Goal: Information Seeking & Learning: Learn about a topic

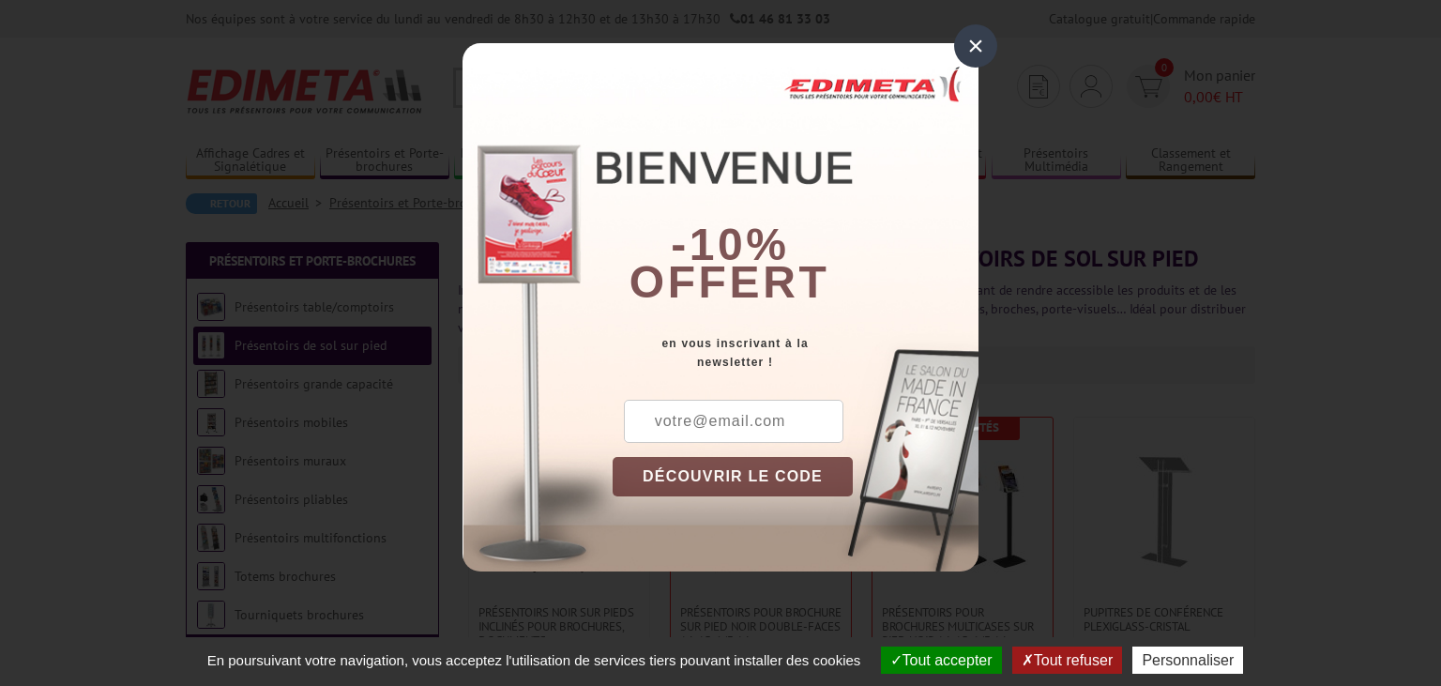
click at [985, 39] on div "×" at bounding box center [975, 45] width 43 height 43
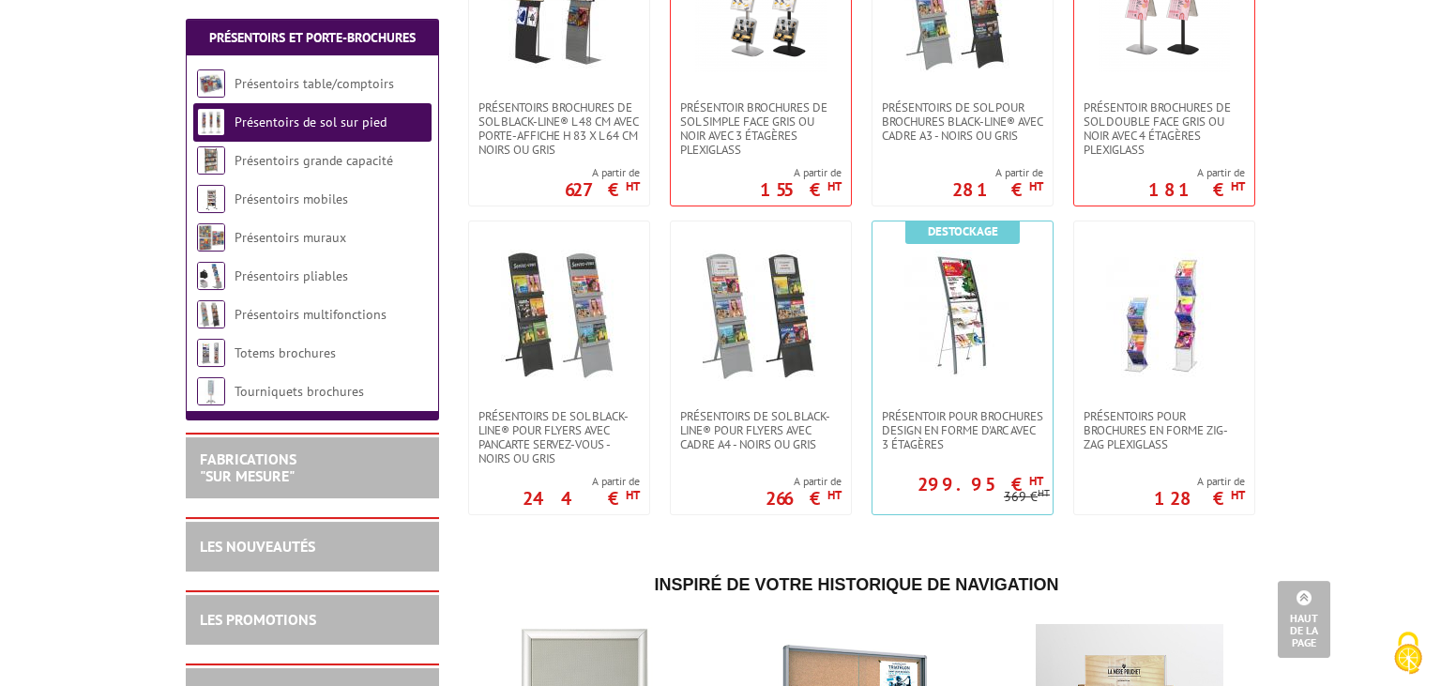
scroll to position [2196, 0]
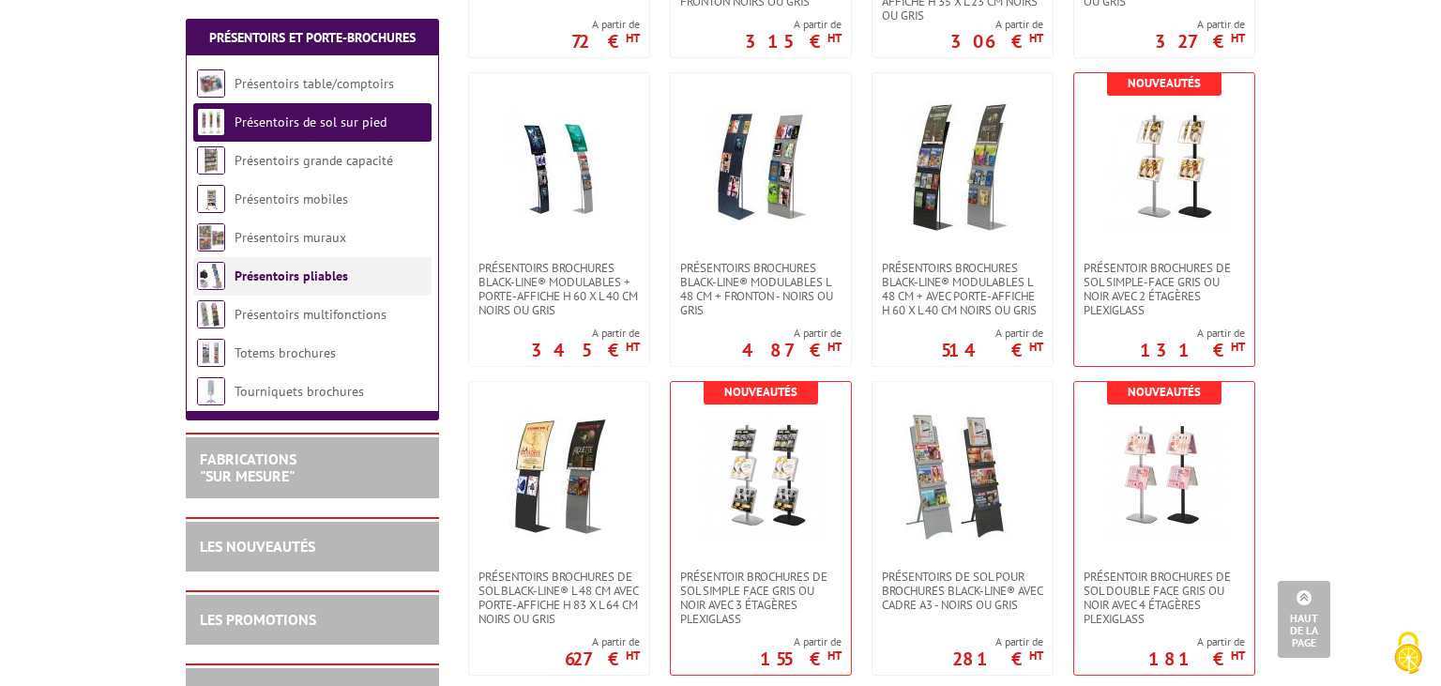
click at [298, 273] on link "Présentoirs pliables" at bounding box center [290, 275] width 113 height 17
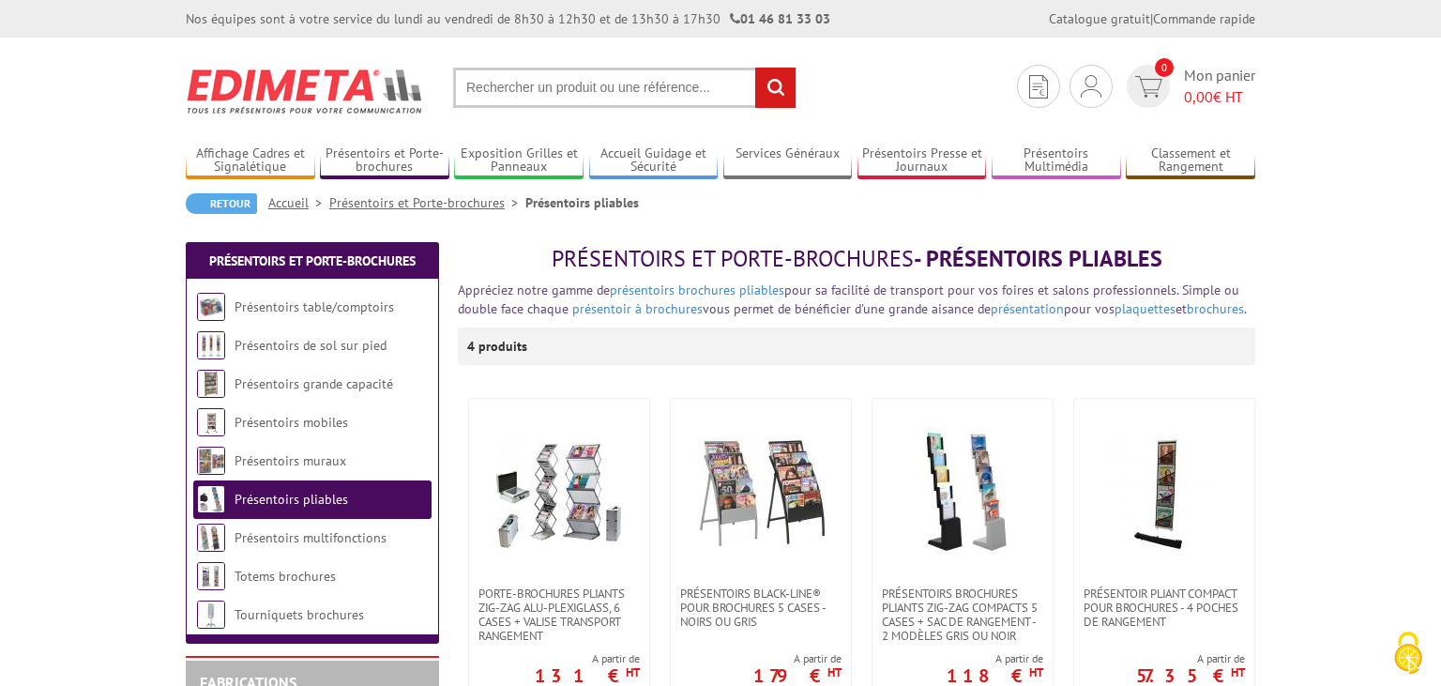
scroll to position [98, 0]
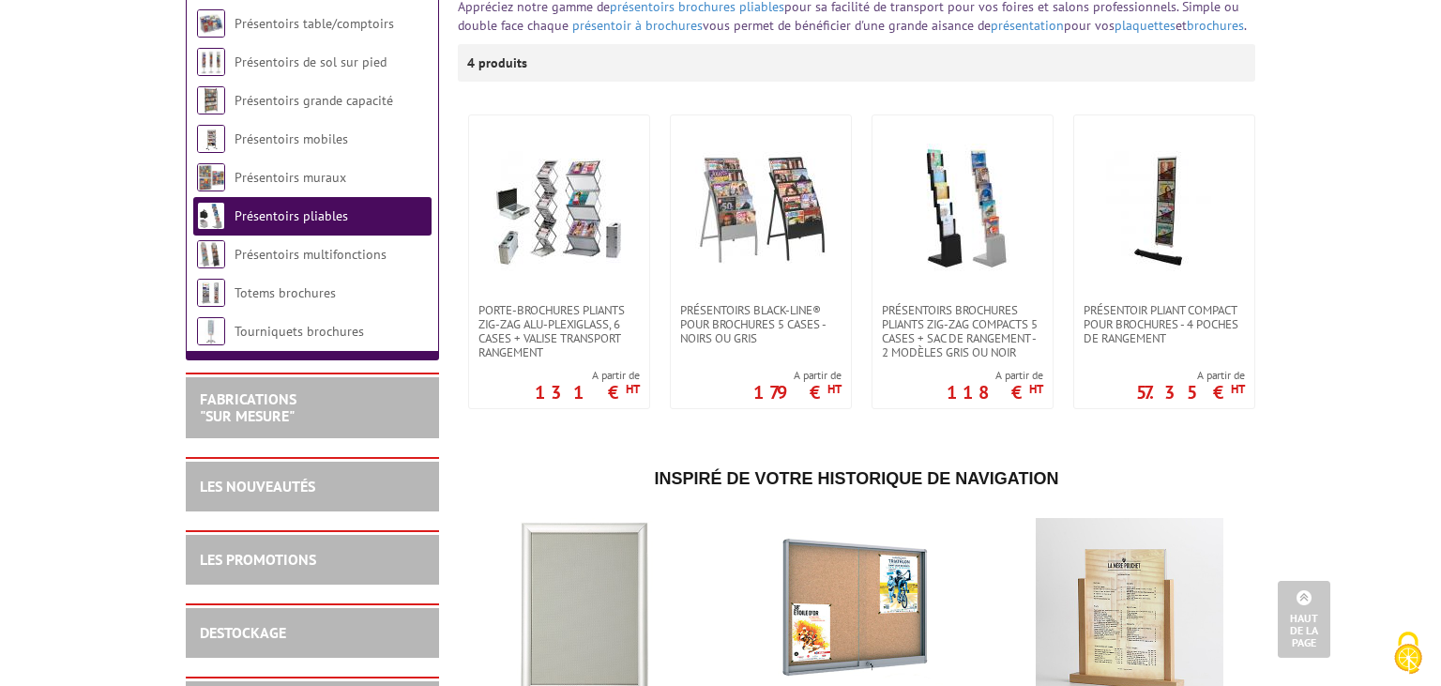
scroll to position [205, 0]
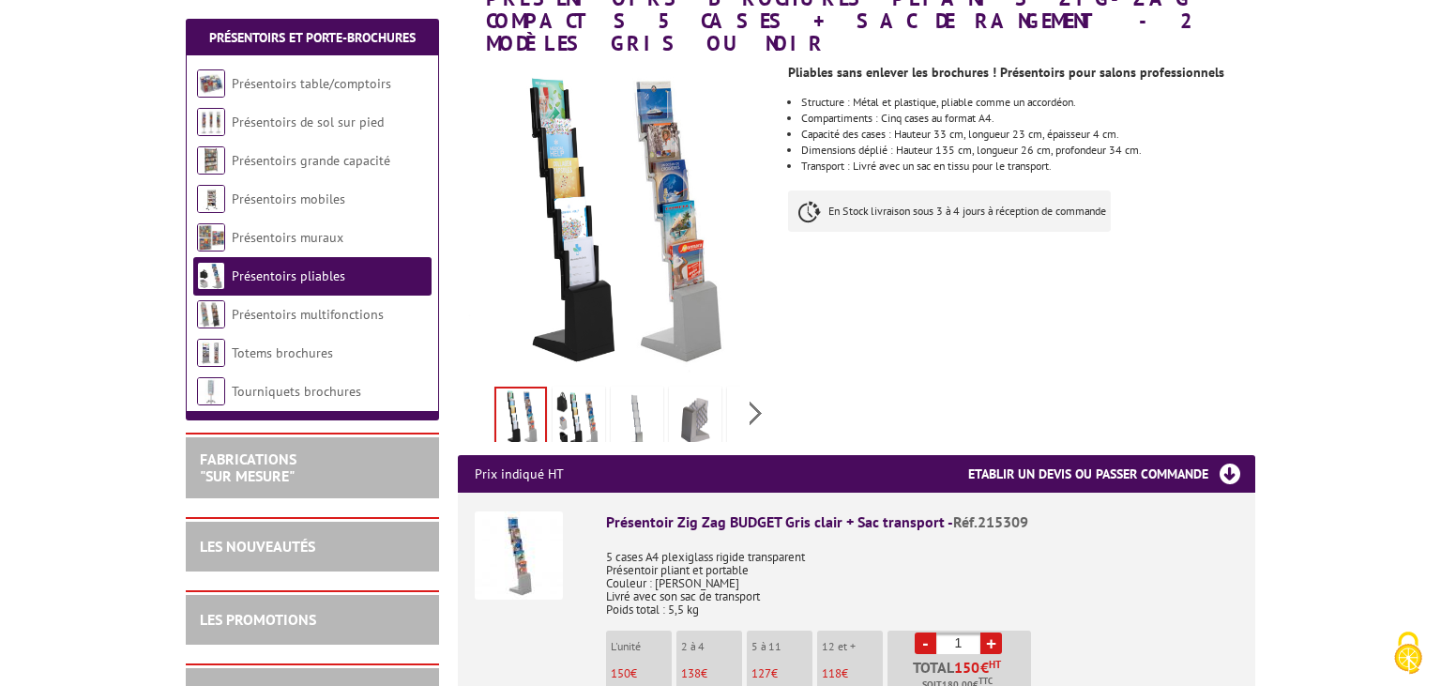
scroll to position [198, 0]
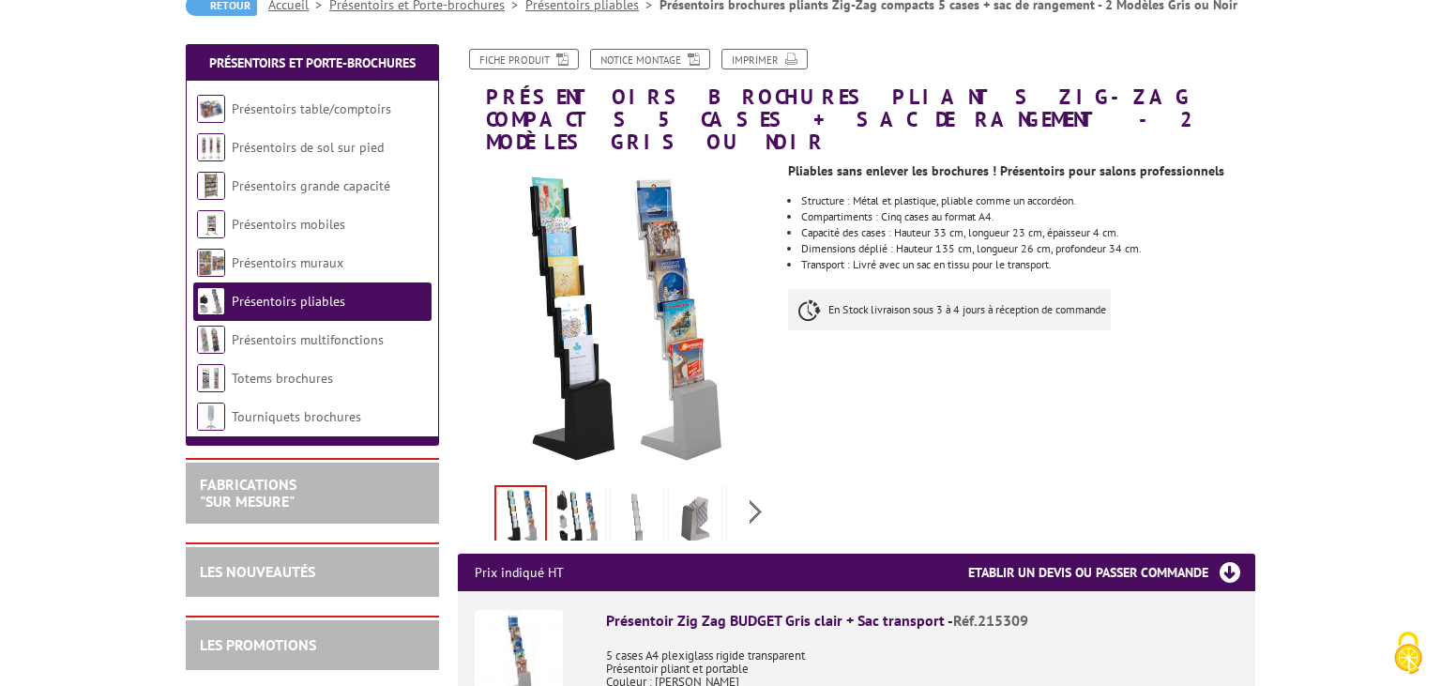
click at [572, 493] on img at bounding box center [578, 518] width 45 height 58
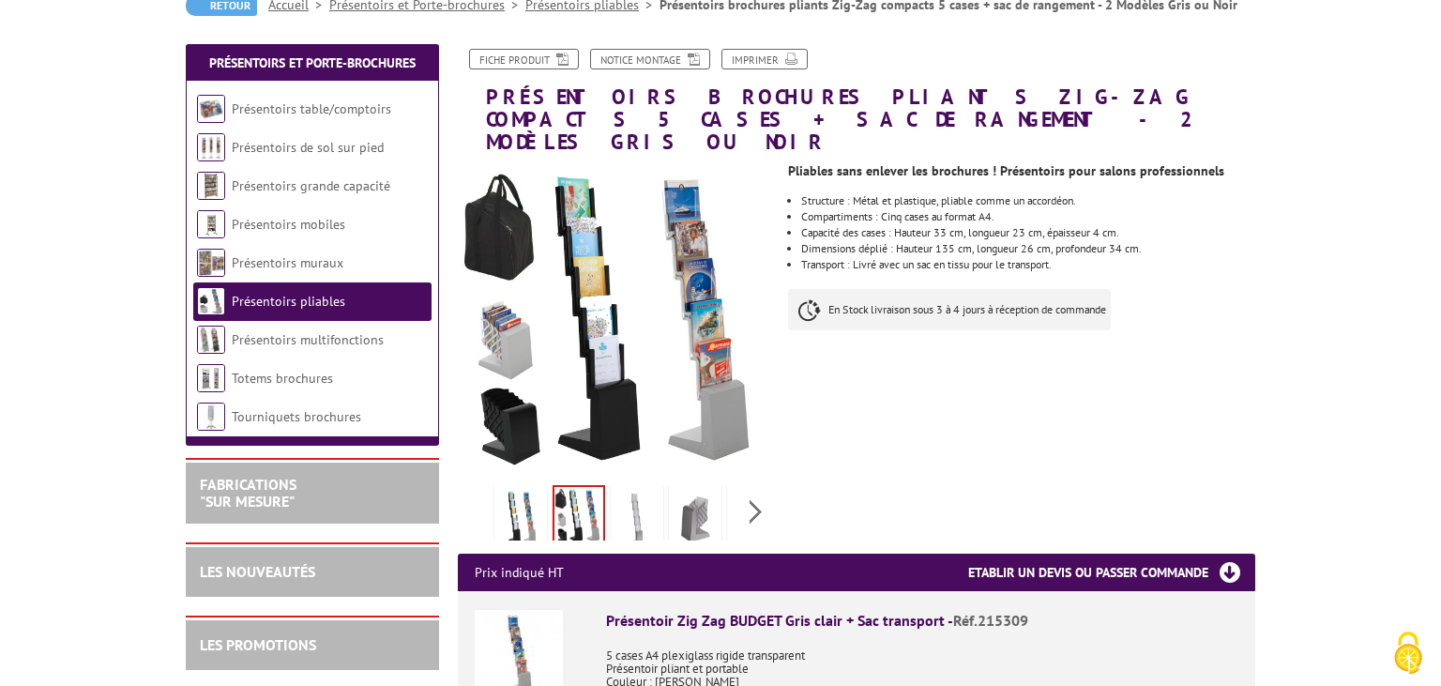
click at [643, 491] on img at bounding box center [636, 518] width 45 height 58
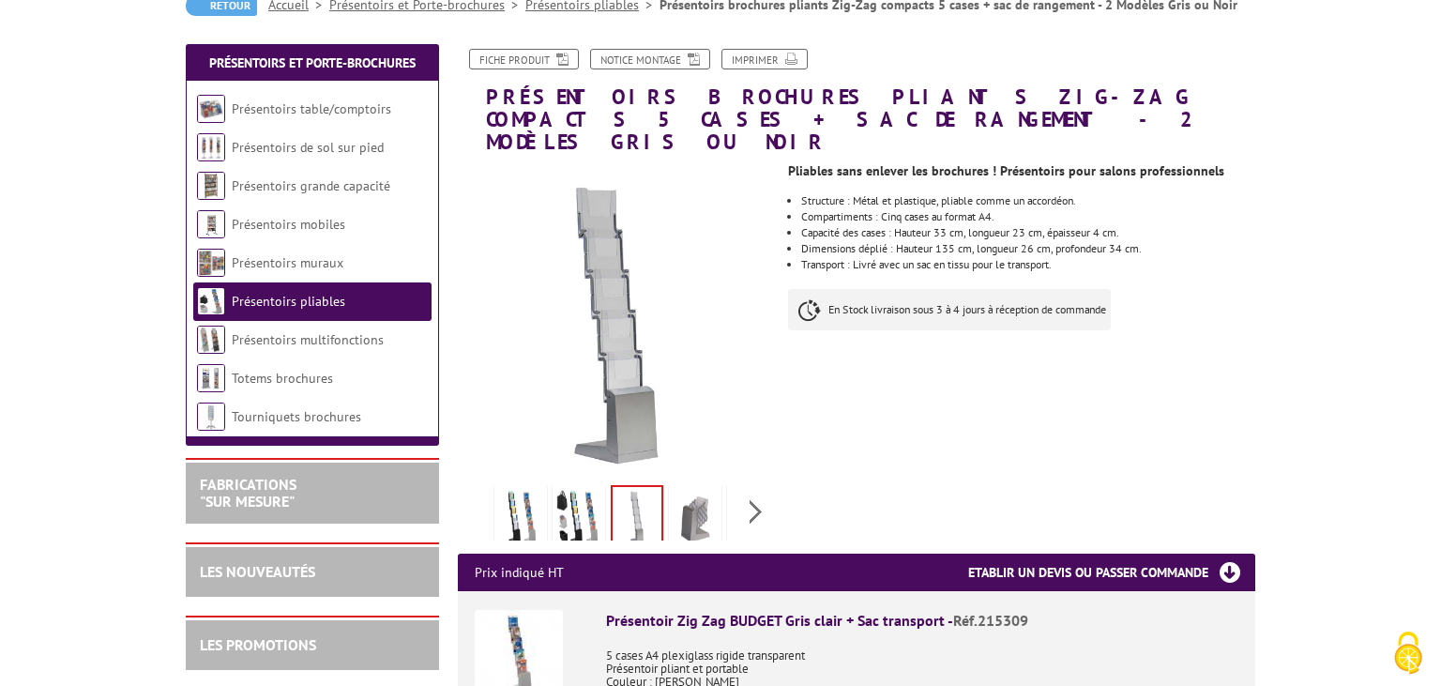
click at [707, 489] on img at bounding box center [694, 518] width 45 height 58
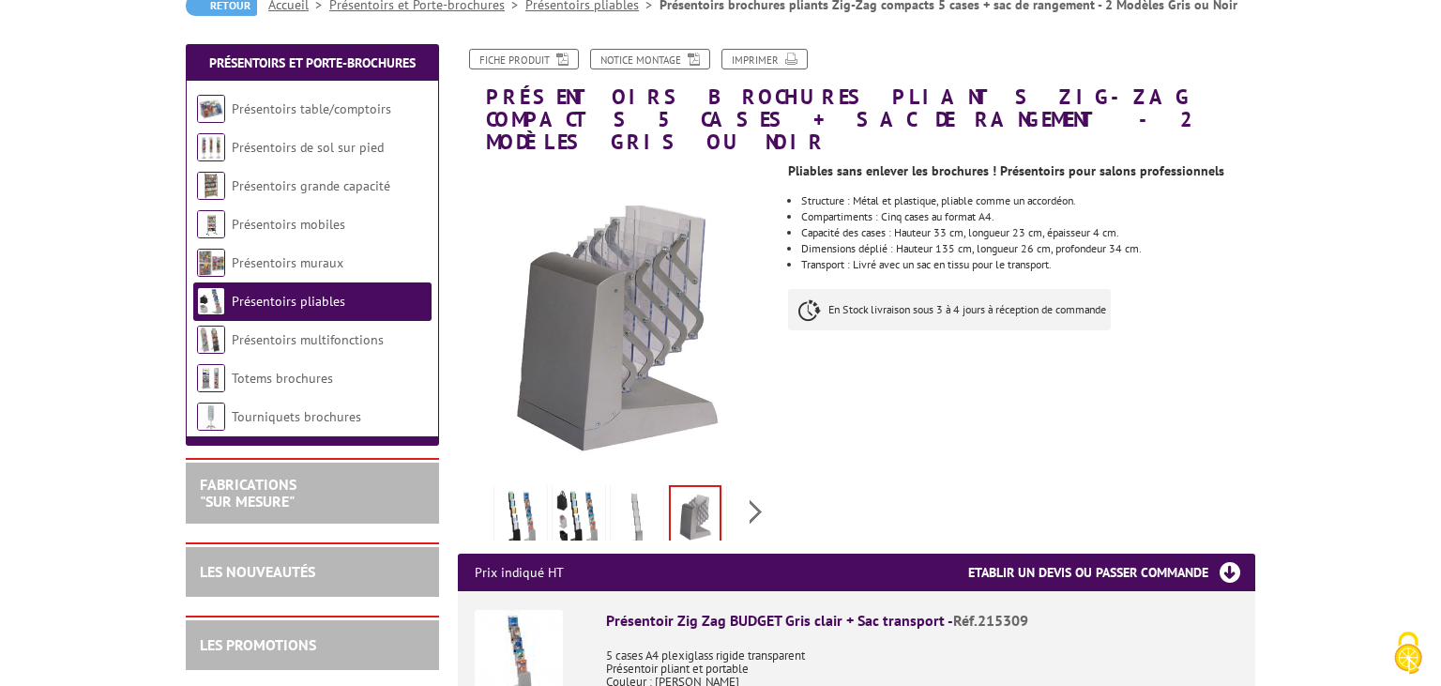
click at [659, 485] on link at bounding box center [637, 518] width 53 height 66
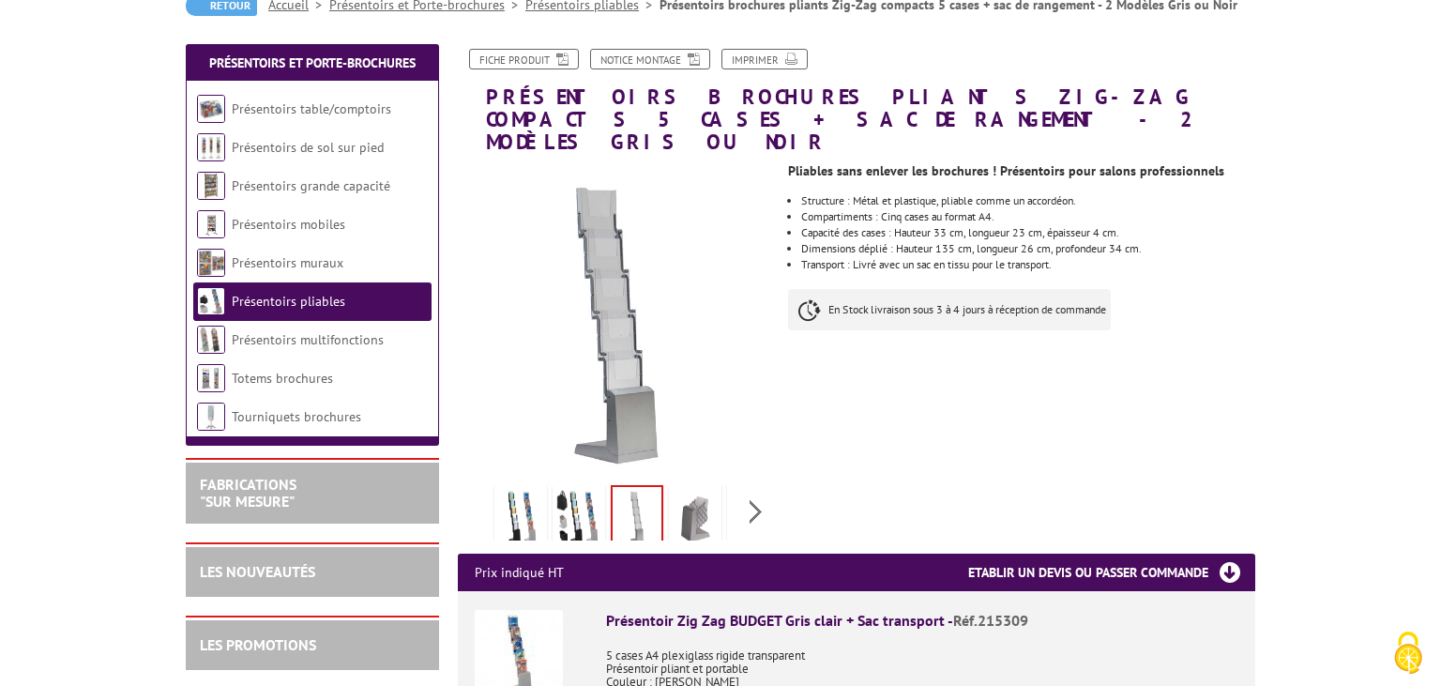
click at [752, 486] on div "Previous Next" at bounding box center [616, 511] width 316 height 66
click at [718, 490] on img at bounding box center [710, 518] width 45 height 58
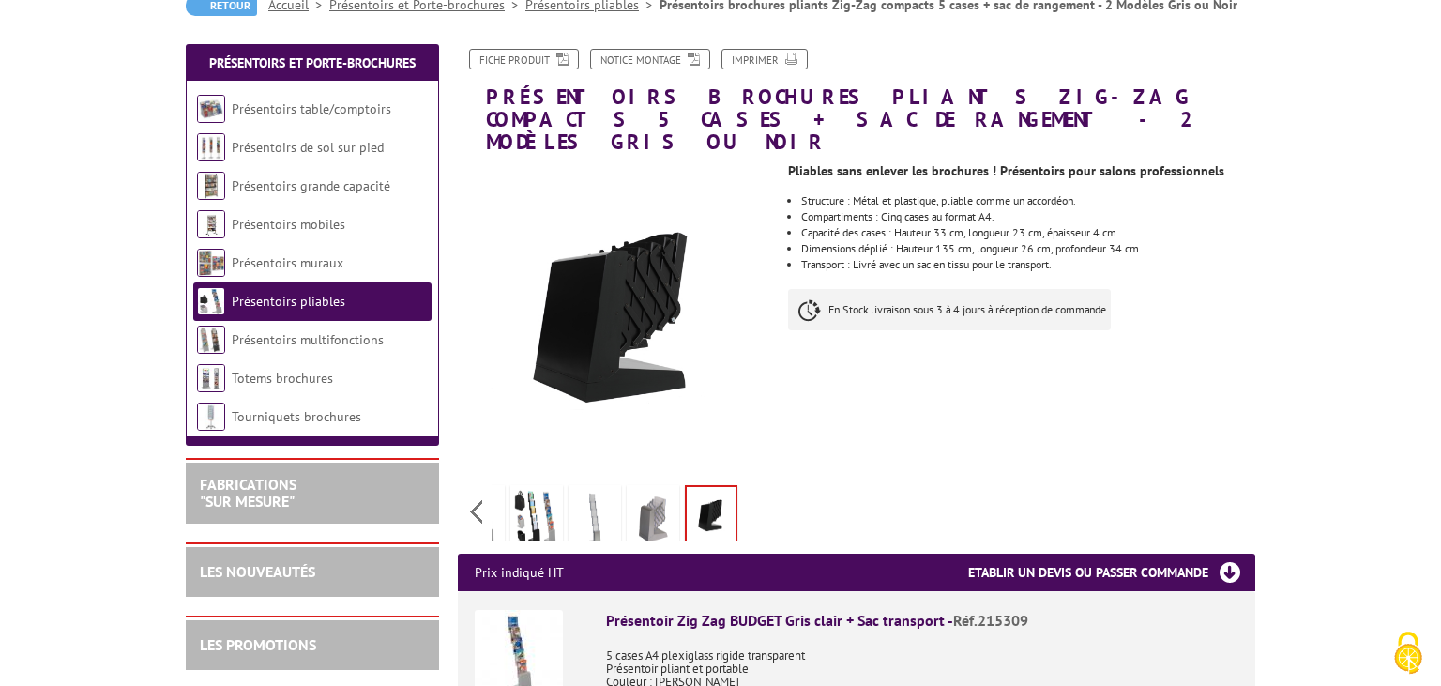
click at [670, 490] on img at bounding box center [652, 518] width 45 height 58
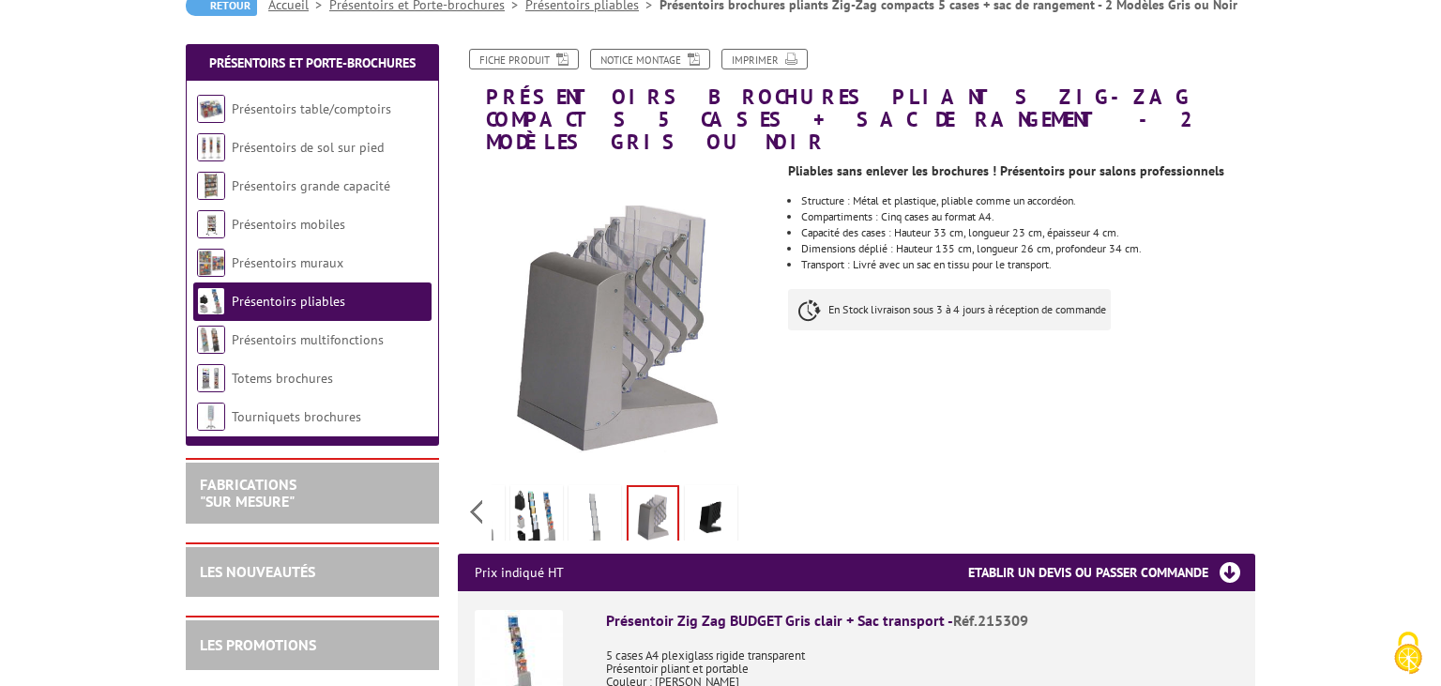
click at [553, 490] on img at bounding box center [536, 518] width 45 height 58
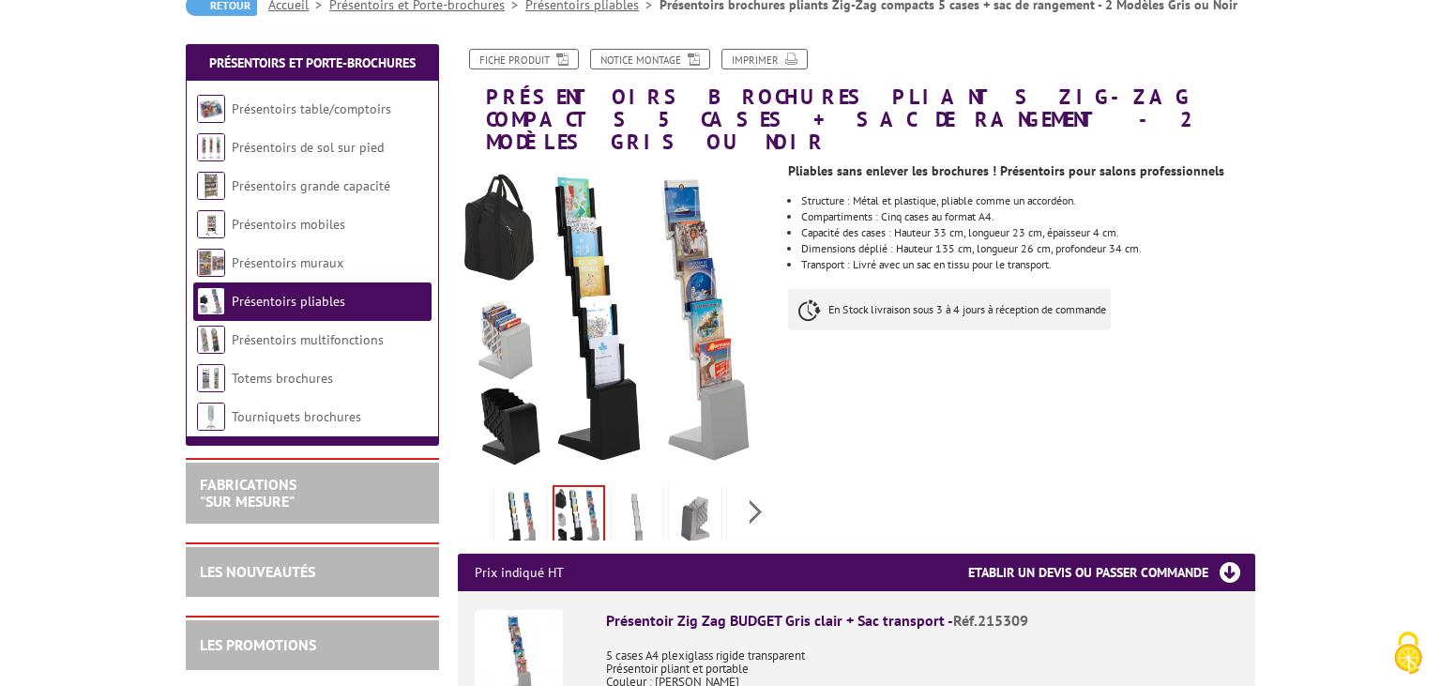
click at [481, 490] on div "Previous Next" at bounding box center [616, 511] width 316 height 66
click at [547, 485] on li at bounding box center [520, 511] width 58 height 58
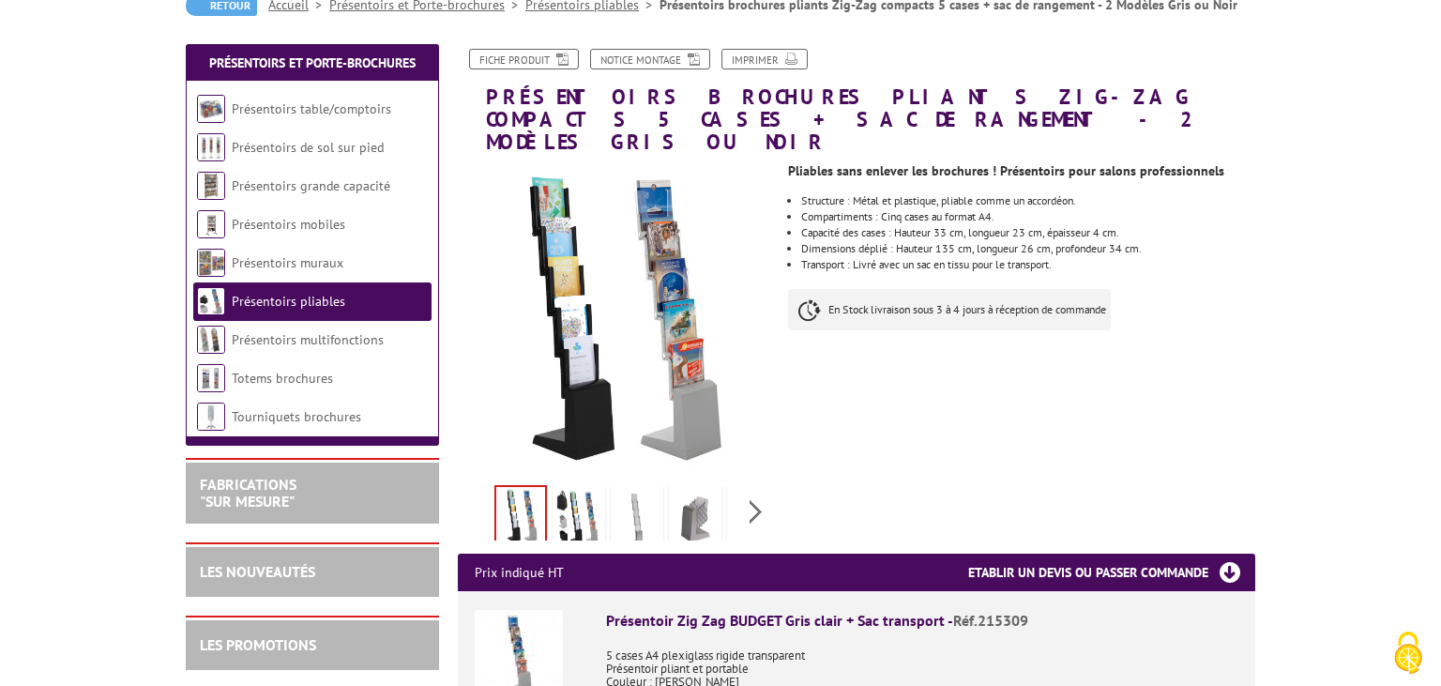
click at [513, 489] on img at bounding box center [520, 516] width 49 height 58
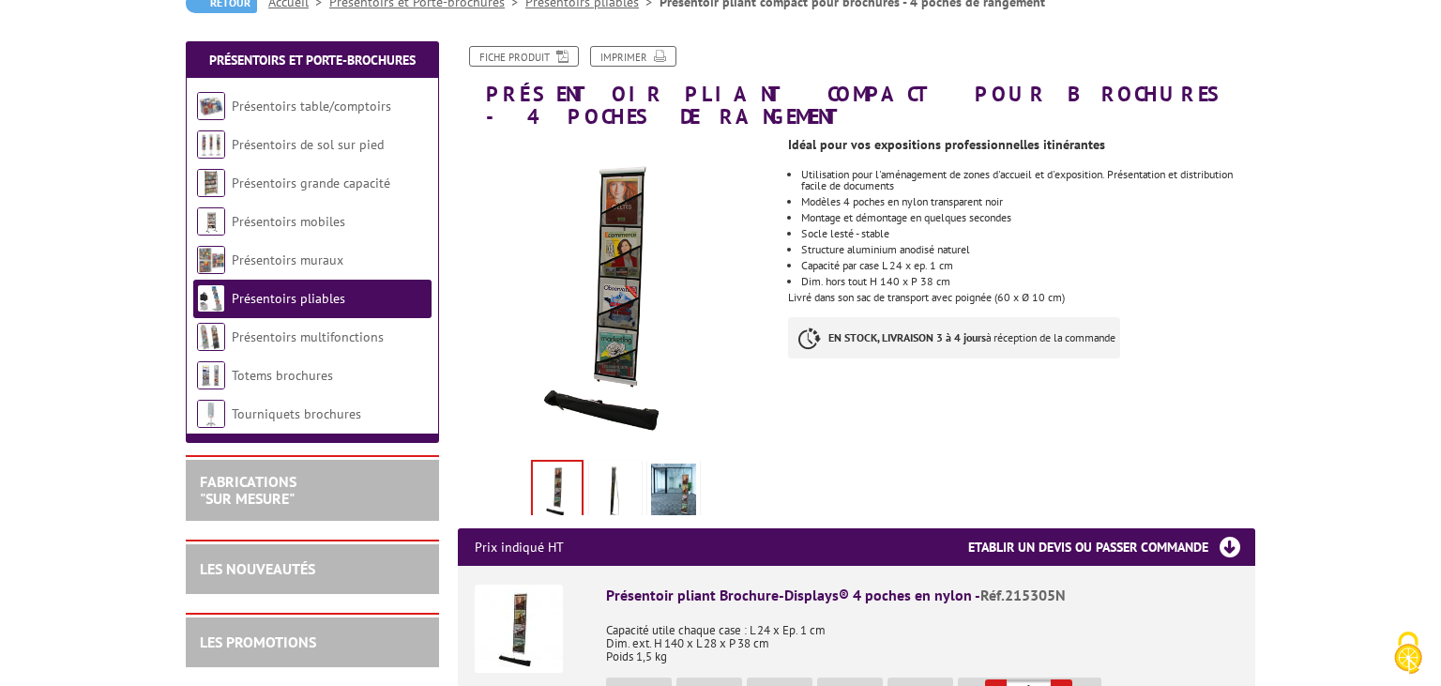
scroll to position [296, 0]
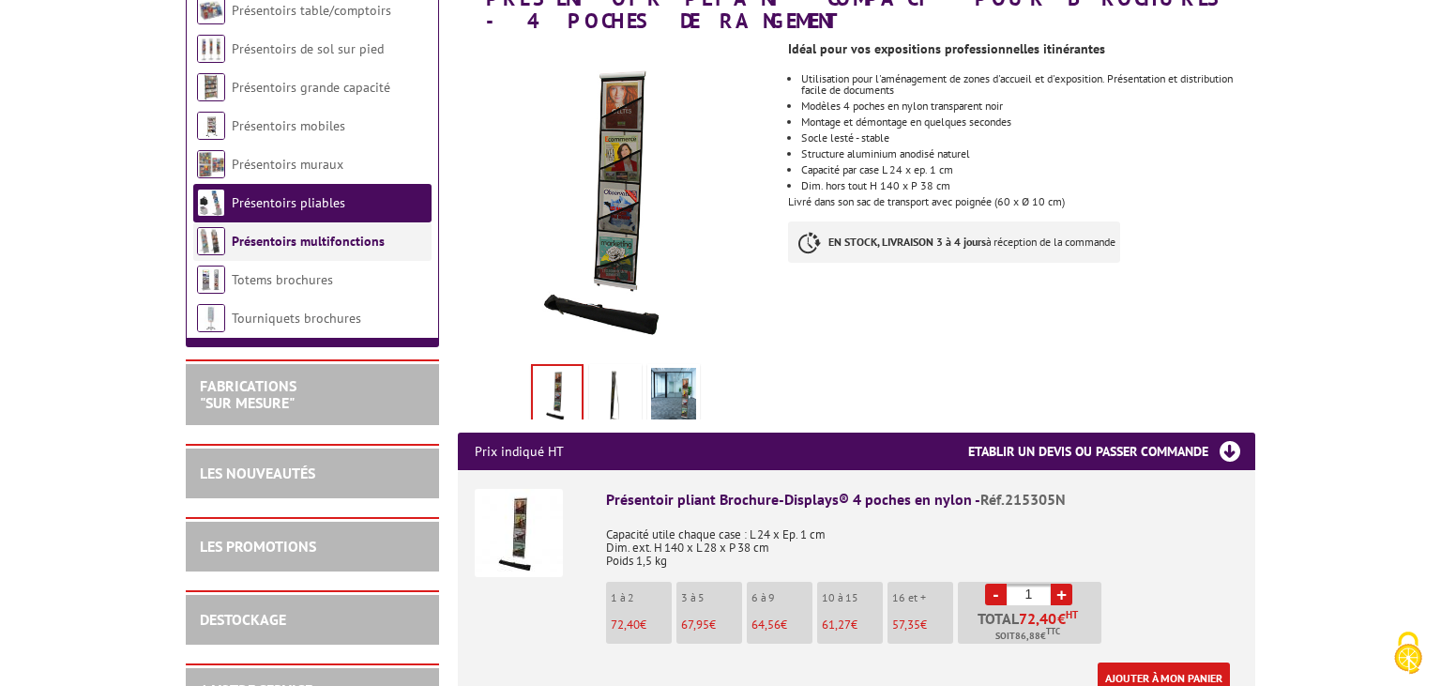
click at [340, 233] on link "Présentoirs multifonctions" at bounding box center [308, 241] width 153 height 17
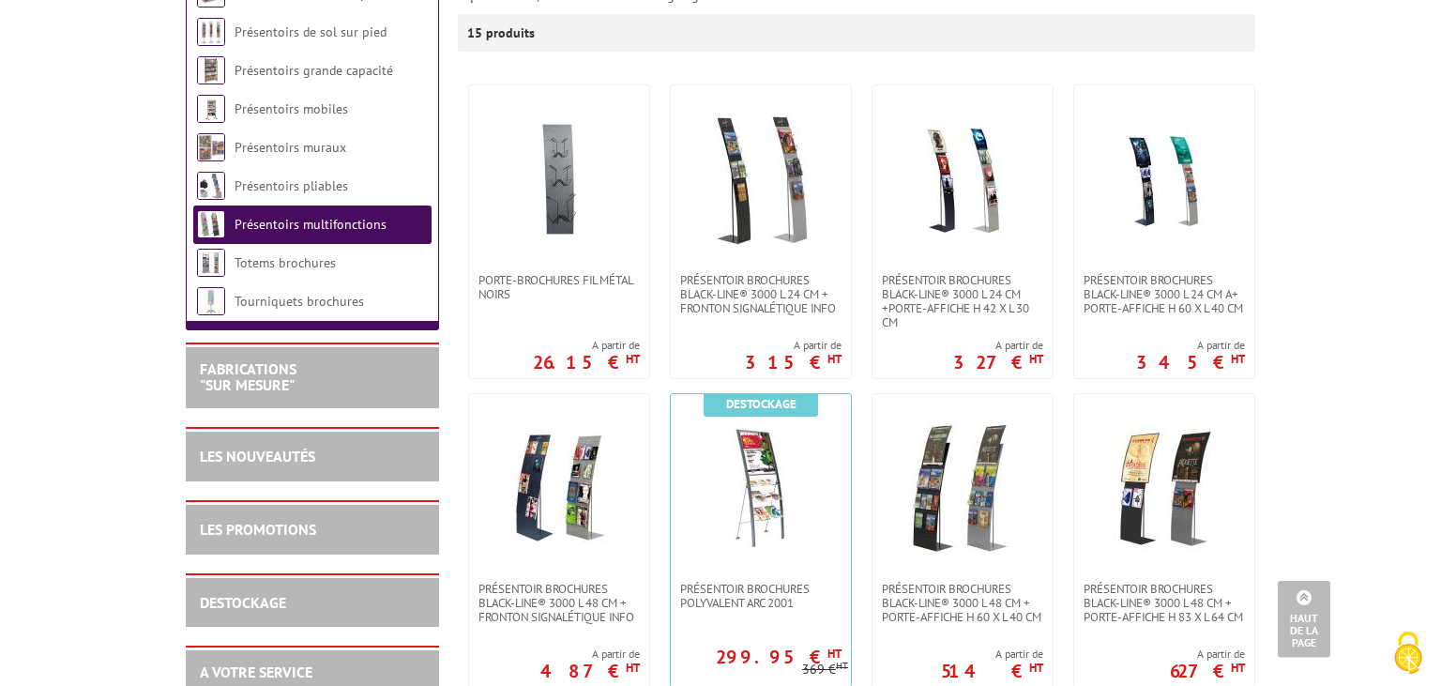
scroll to position [198, 0]
